Goal: Navigation & Orientation: Understand site structure

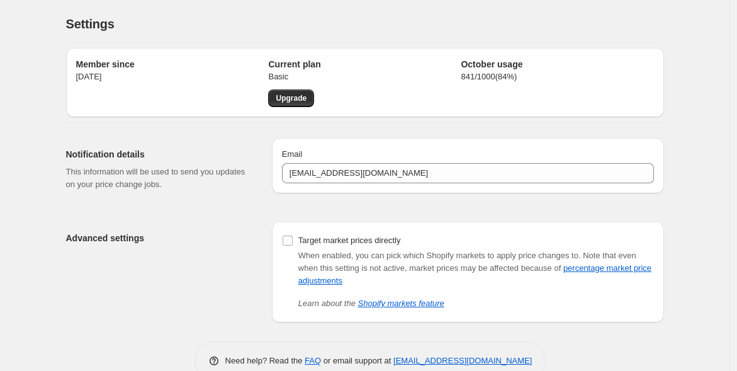
scroll to position [27, 0]
